Goal: Task Accomplishment & Management: Complete application form

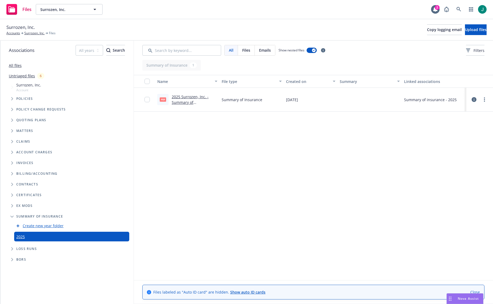
click at [475, 99] on icon at bounding box center [474, 99] width 5 height 5
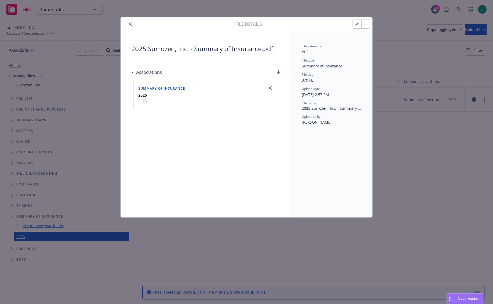
click at [359, 25] on button "button" at bounding box center [357, 24] width 9 height 9
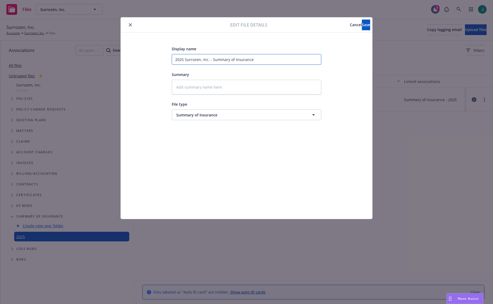
click at [175, 59] on input "2025 Surrozen, Inc. - Summary of Insurance" at bounding box center [247, 59] width 150 height 11
type textarea "x"
type input "T2025 Surrozen, Inc. - Summary of Insurance"
type textarea "x"
type input "TE2025 Surrozen, Inc. - Summary of Insurance"
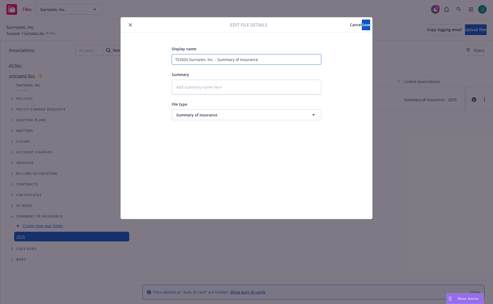
type textarea "x"
type input "TES2025 Surrozen, Inc. - Summary of Insurance"
type textarea "x"
type input "TEST2025 Surrozen, Inc. - Summary of Insurance"
type textarea "x"
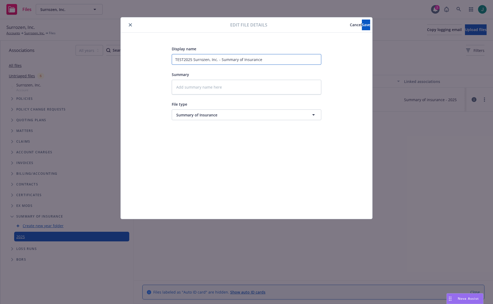
type input "TEST 2025 Surrozen, Inc. - Summary of Insurance"
type textarea "x"
type input "TEST -2025 Surrozen, Inc. - Summary of Insurance"
type textarea "x"
type input "TEST - 2025 Surrozen, Inc. - Summary of Insurance"
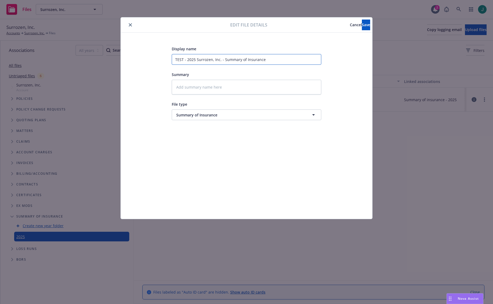
type textarea "x"
type input "TEST - H2025 Surrozen, Inc. - Summary of Insurance"
type textarea "x"
type input "TEST - HA2025 Surrozen, Inc. - Summary of Insurance"
type textarea "x"
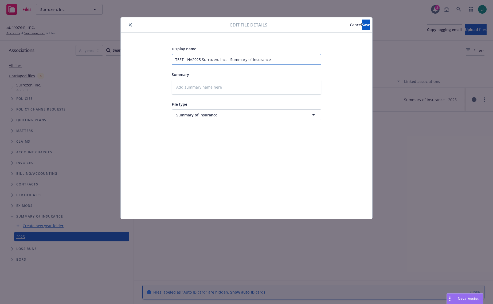
type input "TEST - HAS2025 Surrozen, Inc. - Summary of Insurance"
type textarea "x"
type input "TEST - HAS 2025 Surrozen, Inc. - Summary of Insurance"
type textarea "x"
type input "TEST - HAS E2025 Surrozen, Inc. - Summary of Insurance"
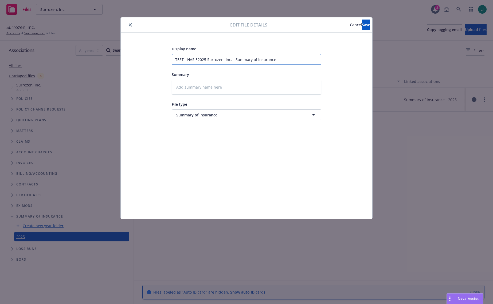
type textarea "x"
type input "TEST - HAS ER2025 Surrozen, Inc. - Summary of Insurance"
type textarea "x"
type input "TEST - HAS ERR2025 Surrozen, Inc. - Summary of Insurance"
type textarea "x"
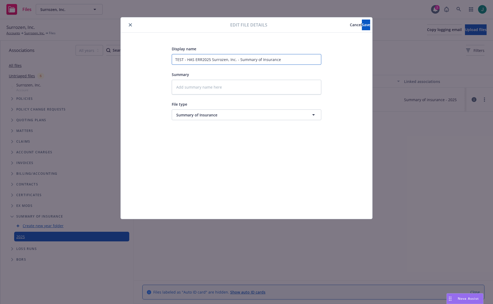
type input "TEST - HAS ERRO2025 Surrozen, Inc. - Summary of Insurance"
type textarea "x"
type input "TEST - HAS ERROR2025 Surrozen, Inc. - Summary of Insurance"
type textarea "x"
type input "TEST - HAS ERRORS2025 Surrozen, Inc. - Summary of Insurance"
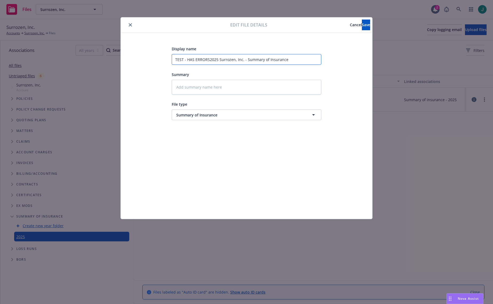
type textarea "x"
type input "TEST - HAS ERRORS 2025 Surrozen, Inc. - Summary of Insurance"
type textarea "x"
type input "TEST - HAS ERRORS DO2025 Surrozen, Inc. - Summary of Insurance"
type textarea "x"
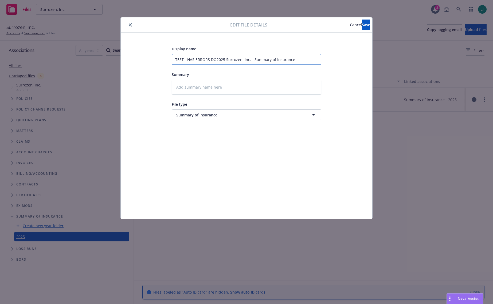
type input "TEST - HAS ERRORS DON2025 Surrozen, Inc. - Summary of Insurance"
type textarea "x"
type input "TEST - HAS ERRORS DONT2025 Surrozen, Inc. - Summary of Insurance"
type textarea "x"
type input "TEST - HAS ERRORS DONT 2025 Surrozen, Inc. - Summary of Insurance"
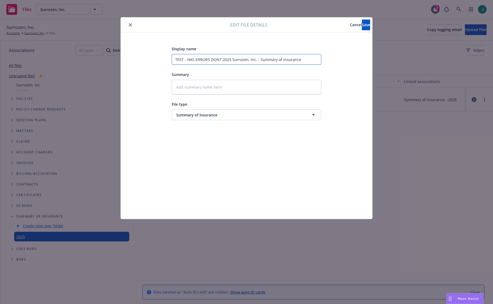
type textarea "x"
type input "TEST - HAS ERRORS DONT U2025 Surrozen, Inc. - Summary of Insurance"
type textarea "x"
type input "TEST - HAS ERRORS DONT US2025 Surrozen, Inc. - Summary of Insurance"
type textarea "x"
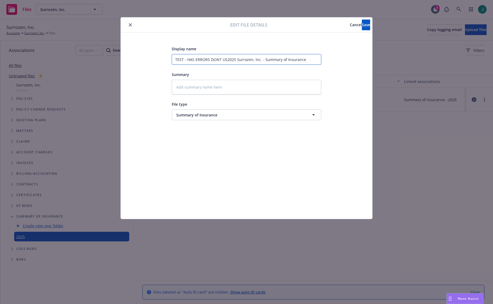
type input "TEST - HAS ERRORS DONT USE2025 Surrozen, Inc. - Summary of Insurance"
type textarea "x"
type input "TEST - HAS ERRORS DONT USE 2025 Surrozen, Inc. - Summary of Insurance"
click at [362, 26] on span "Save" at bounding box center [366, 24] width 8 height 5
type textarea "x"
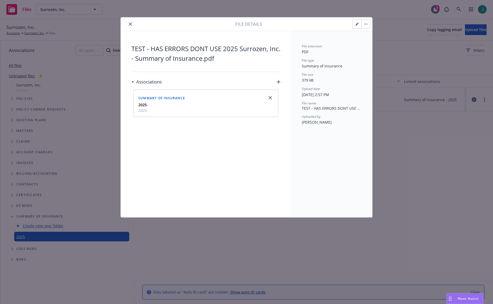
click at [131, 26] on button "close" at bounding box center [130, 24] width 6 height 6
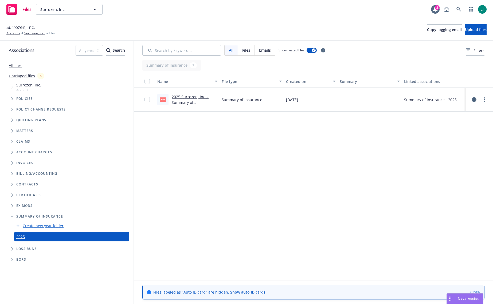
click at [475, 99] on icon at bounding box center [474, 99] width 5 height 5
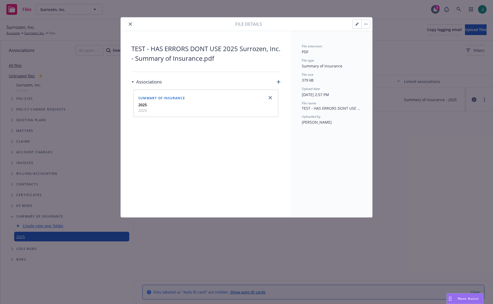
click at [130, 24] on icon "close" at bounding box center [130, 23] width 3 height 3
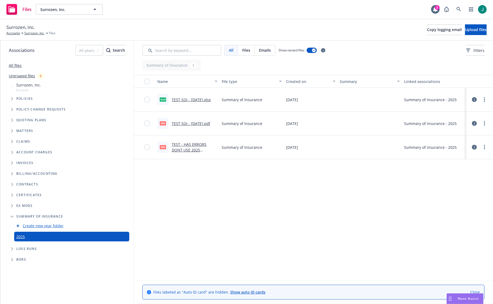
click at [164, 147] on span "pdf" at bounding box center [163, 147] width 6 height 4
click at [185, 123] on link "TEST SOI - 08/28/2025.pdf" at bounding box center [191, 123] width 38 height 5
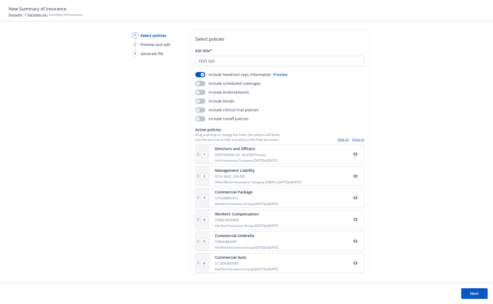
click at [32, 14] on link "Surrozen, Inc." at bounding box center [38, 14] width 20 height 5
click at [468, 292] on button "Next" at bounding box center [475, 293] width 26 height 11
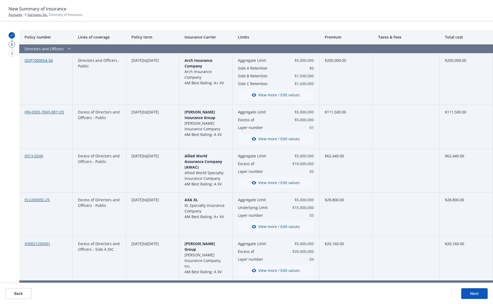
click at [357, 135] on div "$111,500.00" at bounding box center [346, 127] width 53 height 44
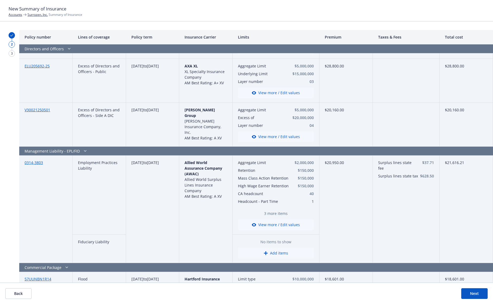
scroll to position [160, 0]
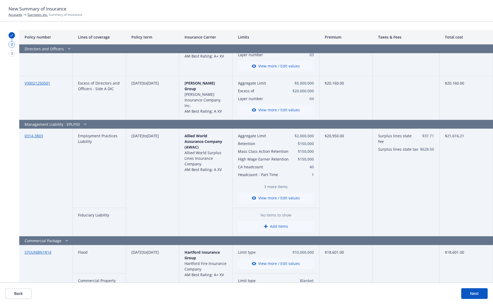
click at [280, 198] on button "View more / Edit values" at bounding box center [276, 197] width 76 height 11
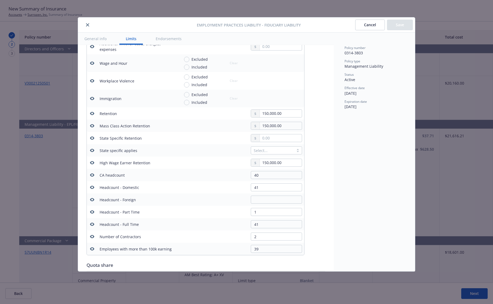
scroll to position [229, 0]
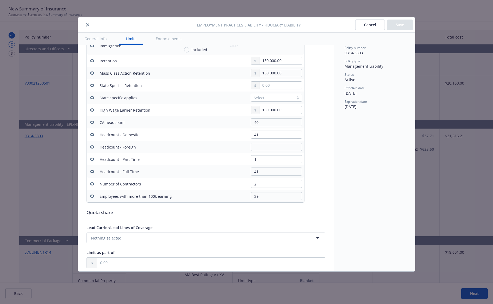
click at [91, 122] on icon "button" at bounding box center [92, 122] width 4 height 3
click at [90, 135] on icon "button" at bounding box center [92, 134] width 4 height 4
click at [91, 148] on icon "button" at bounding box center [92, 146] width 4 height 3
click at [92, 159] on icon "button" at bounding box center [92, 159] width 4 height 4
click at [92, 172] on icon "button" at bounding box center [92, 171] width 4 height 4
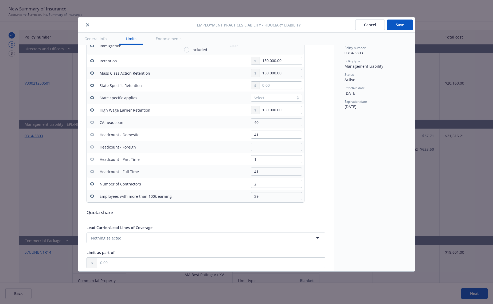
click at [91, 183] on icon "button" at bounding box center [92, 183] width 4 height 3
click at [92, 198] on icon "button" at bounding box center [92, 196] width 4 height 4
click at [403, 27] on button "Save" at bounding box center [400, 25] width 26 height 11
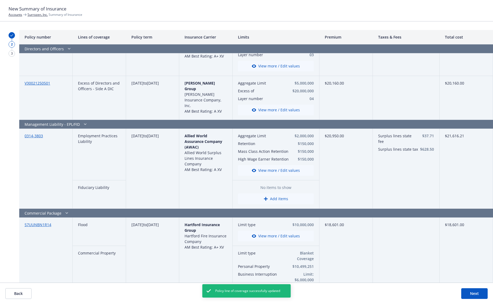
click at [479, 294] on button "Next" at bounding box center [475, 293] width 26 height 11
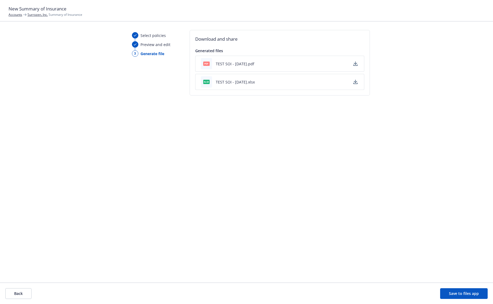
click at [466, 293] on button "Save to files app" at bounding box center [464, 293] width 48 height 11
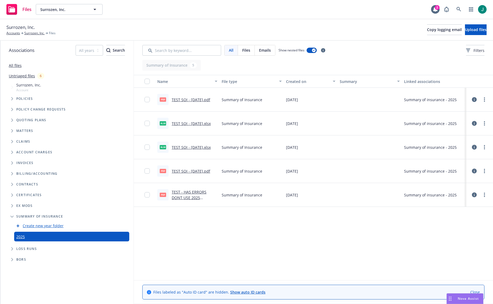
click at [180, 99] on link "TEST SOI - [DATE].pdf" at bounding box center [191, 99] width 38 height 5
click at [204, 171] on link "TEST SOI - [DATE].pdf" at bounding box center [191, 170] width 38 height 5
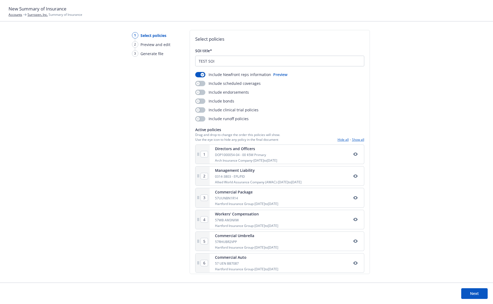
click at [475, 293] on button "Next" at bounding box center [475, 293] width 26 height 11
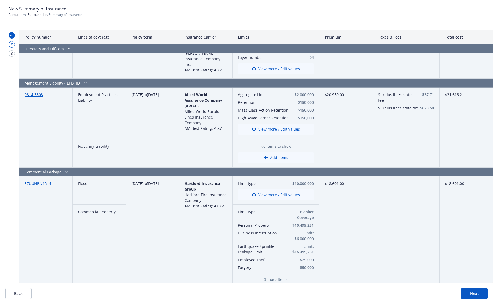
scroll to position [214, 0]
